Goal: Transaction & Acquisition: Download file/media

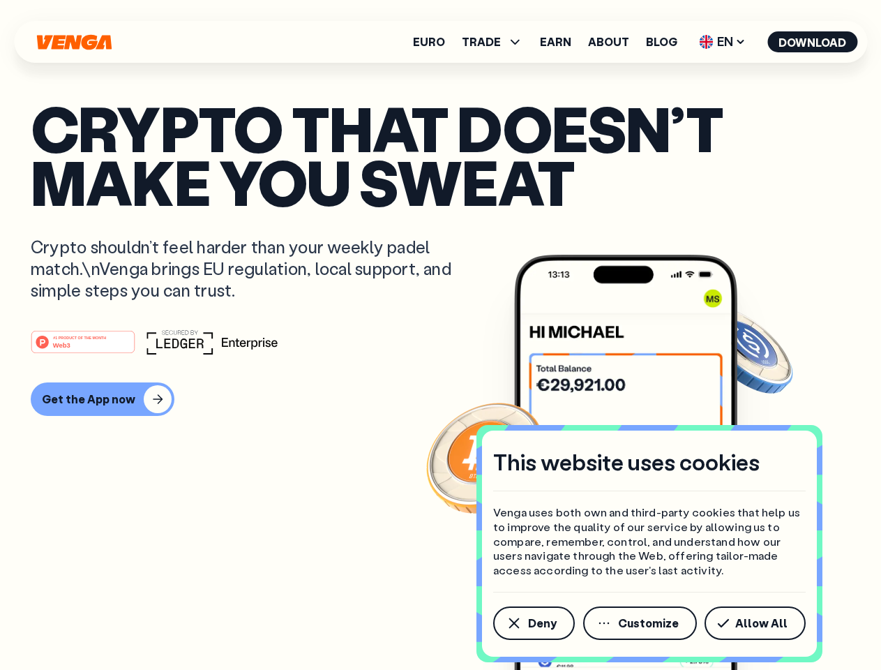
click at [440, 335] on div "#1 PRODUCT OF THE MONTH Web3" at bounding box center [441, 341] width 820 height 25
click at [533, 623] on span "Deny" at bounding box center [542, 622] width 29 height 11
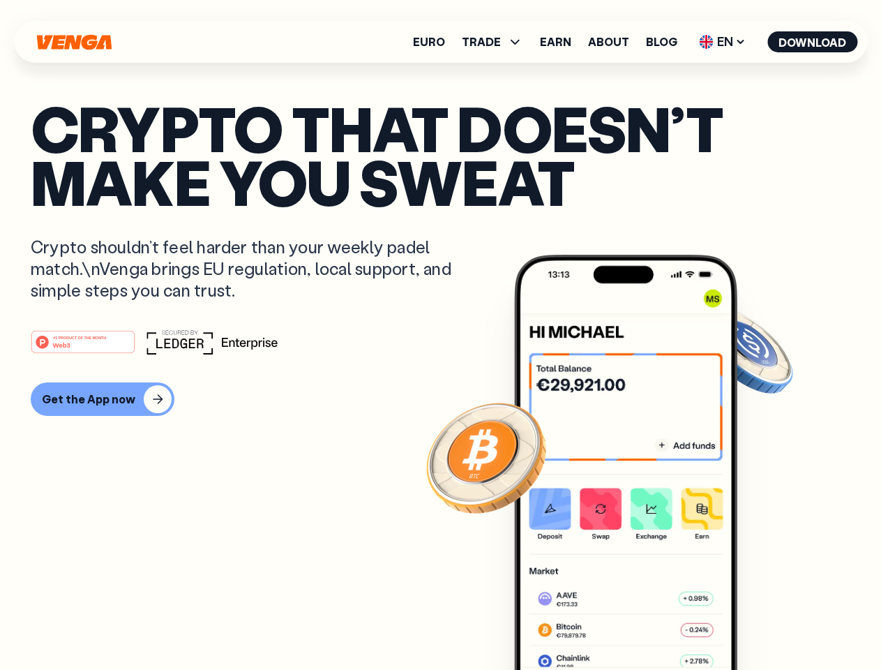
click at [641, 623] on img at bounding box center [625, 488] width 223 height 467
click at [758, 623] on article "Crypto that doesn’t make you sweat Crypto shouldn’t feel harder than your weekl…" at bounding box center [441, 362] width 820 height 523
click at [497, 42] on span "TRADE" at bounding box center [481, 41] width 39 height 11
click at [723, 42] on span "EN" at bounding box center [722, 42] width 57 height 22
click at [813, 42] on button "Download" at bounding box center [812, 41] width 90 height 21
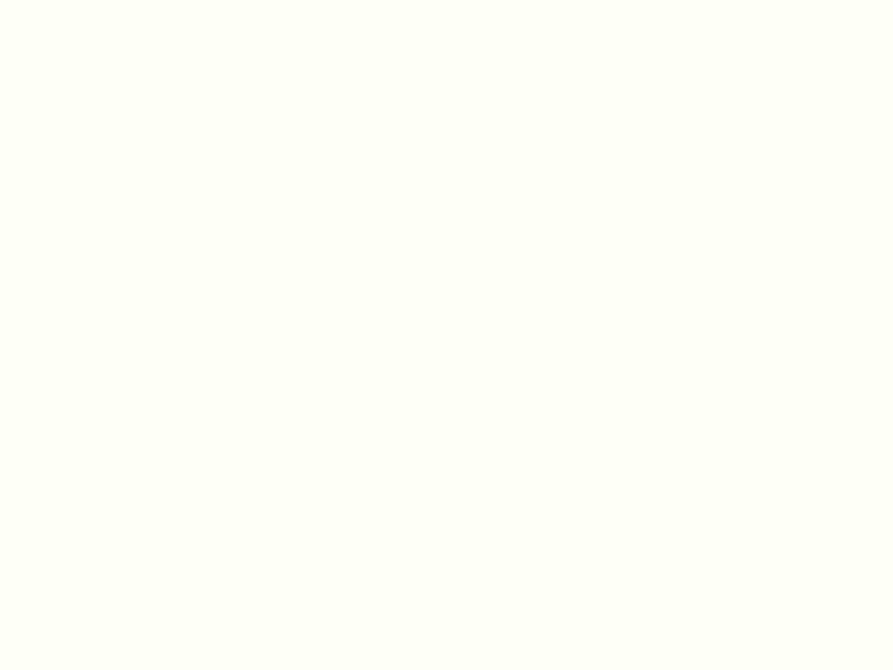
click at [440, 0] on html "This website uses cookies Venga uses both own and third-party cookies that help…" at bounding box center [446, 0] width 893 height 0
click at [100, 0] on html "This website uses cookies Venga uses both own and third-party cookies that help…" at bounding box center [446, 0] width 893 height 0
click at [85, 0] on html "This website uses cookies Venga uses both own and third-party cookies that help…" at bounding box center [446, 0] width 893 height 0
